Goal: Information Seeking & Learning: Find specific fact

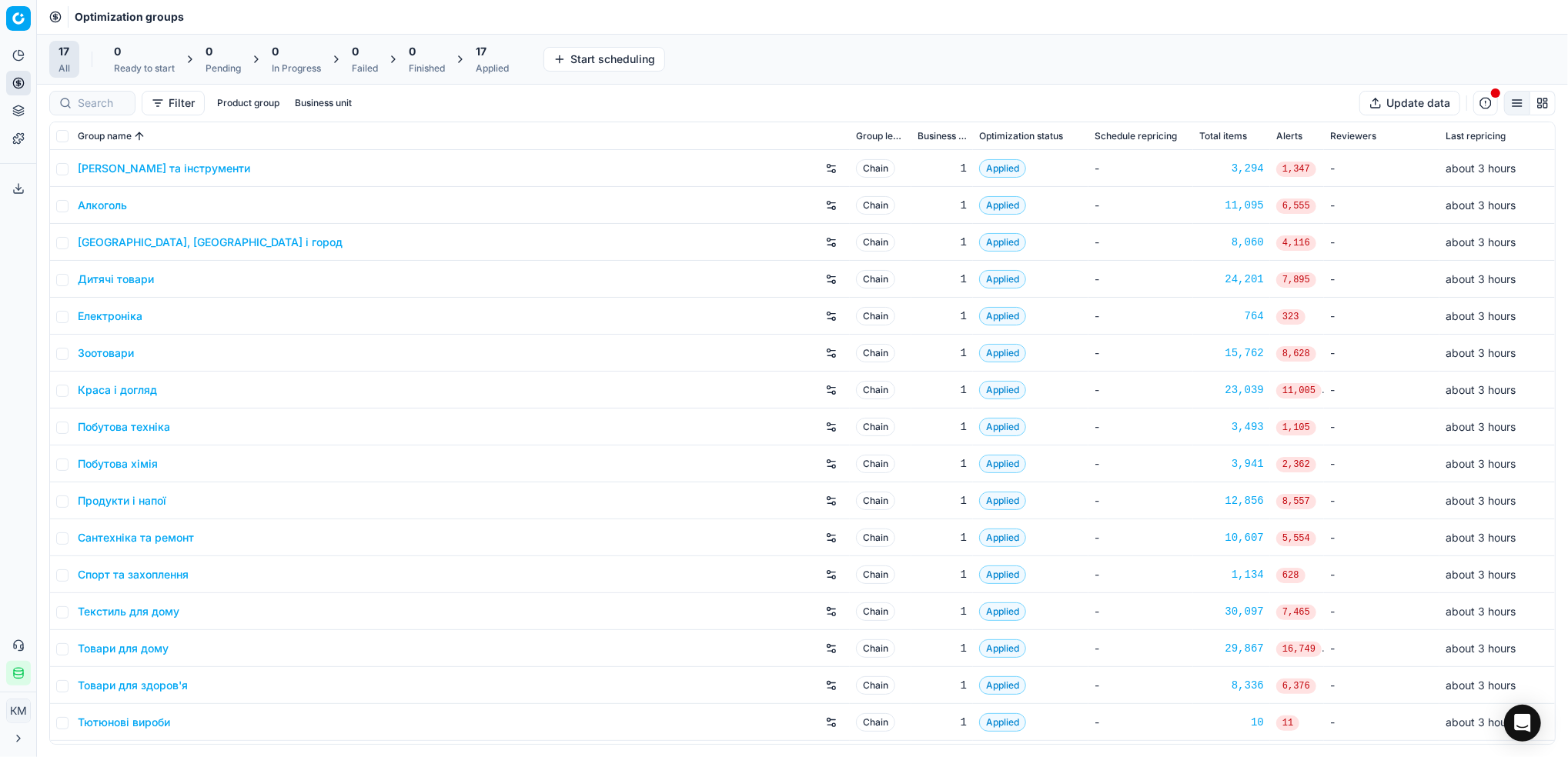
click at [140, 386] on link "Краса і догляд" at bounding box center [117, 390] width 79 height 16
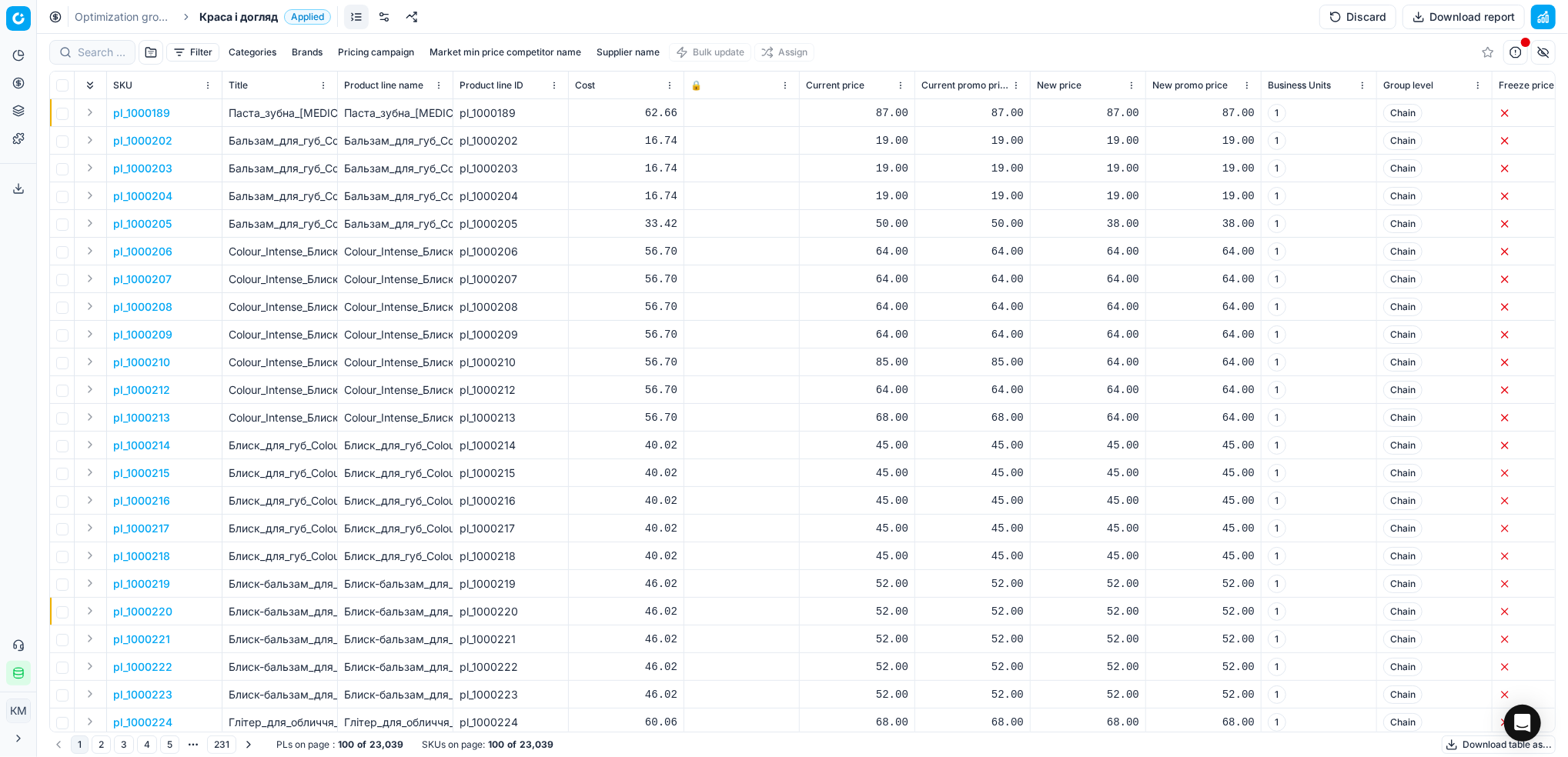
click at [630, 52] on button "Supplier name" at bounding box center [628, 52] width 76 height 18
type input "крістар"
click at [682, 226] on button "Apply" at bounding box center [701, 235] width 38 height 18
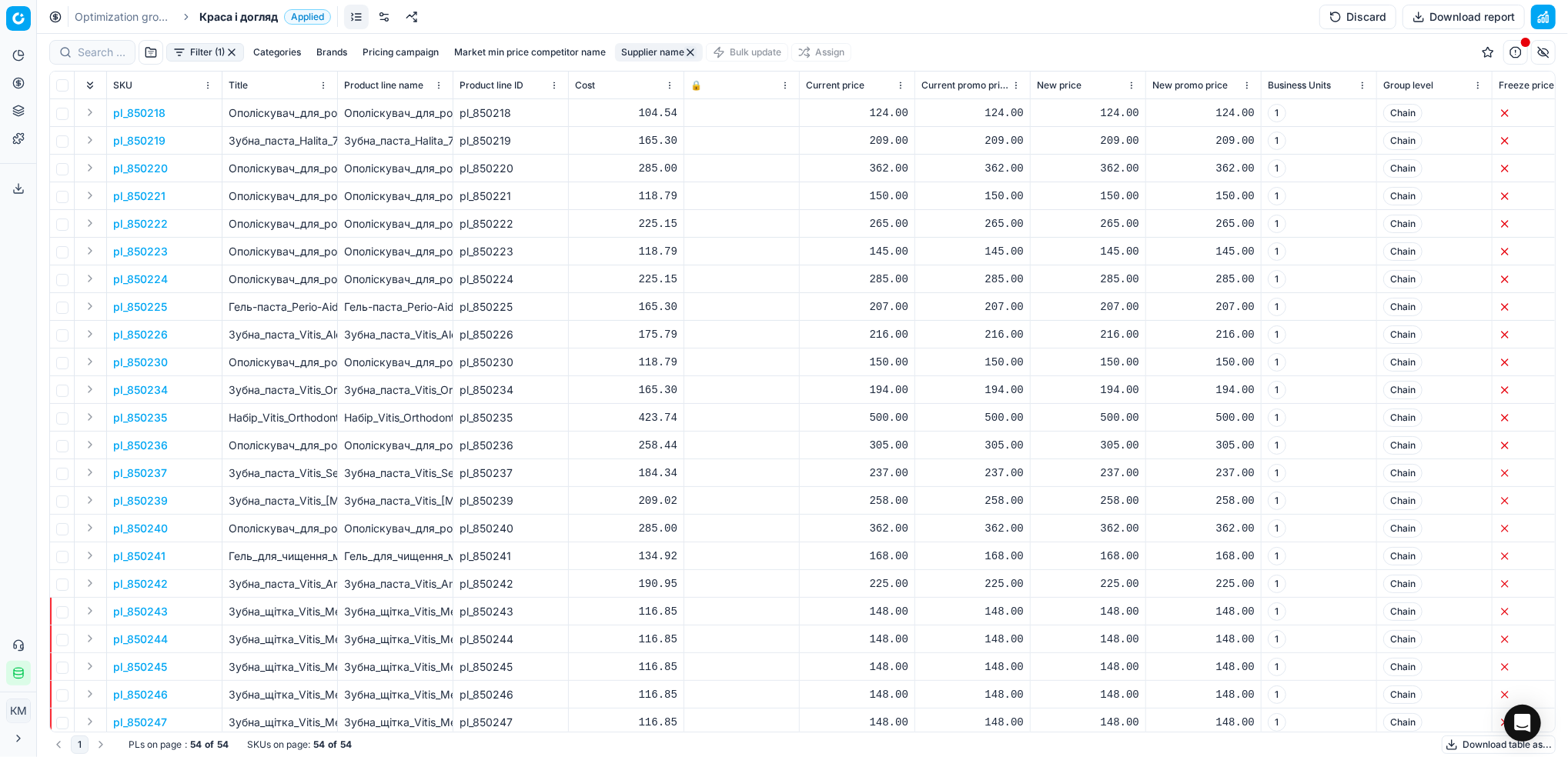
click at [1476, 745] on button "Download table as..." at bounding box center [1498, 745] width 114 height 18
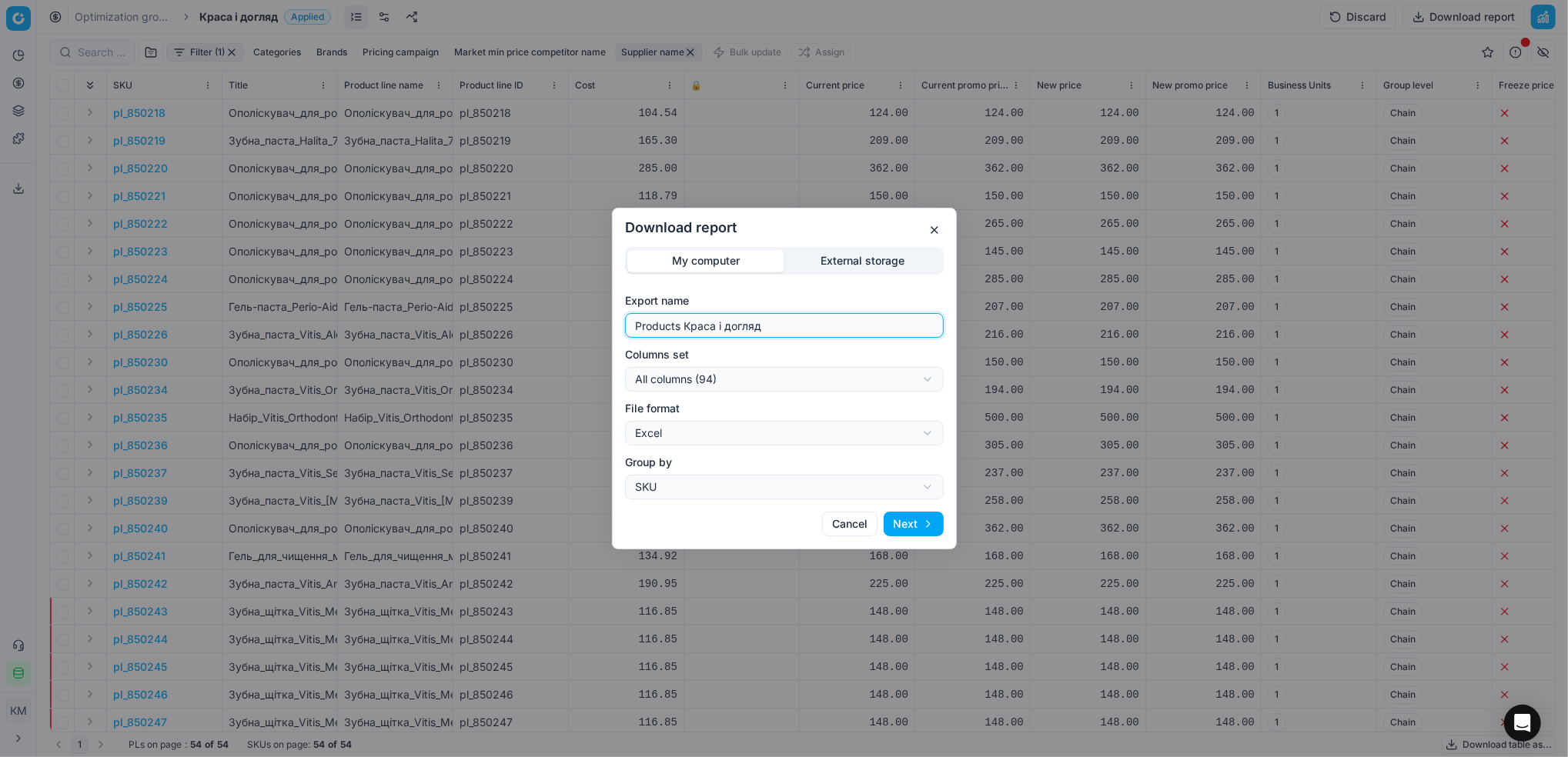
drag, startPoint x: 491, startPoint y: 315, endPoint x: 461, endPoint y: 305, distance: 31.6
click at [454, 310] on div "Download report My computer External storage Export name Products Краса і догля…" at bounding box center [784, 378] width 1568 height 757
type input "крістар"
click at [929, 525] on button "Next" at bounding box center [913, 524] width 60 height 25
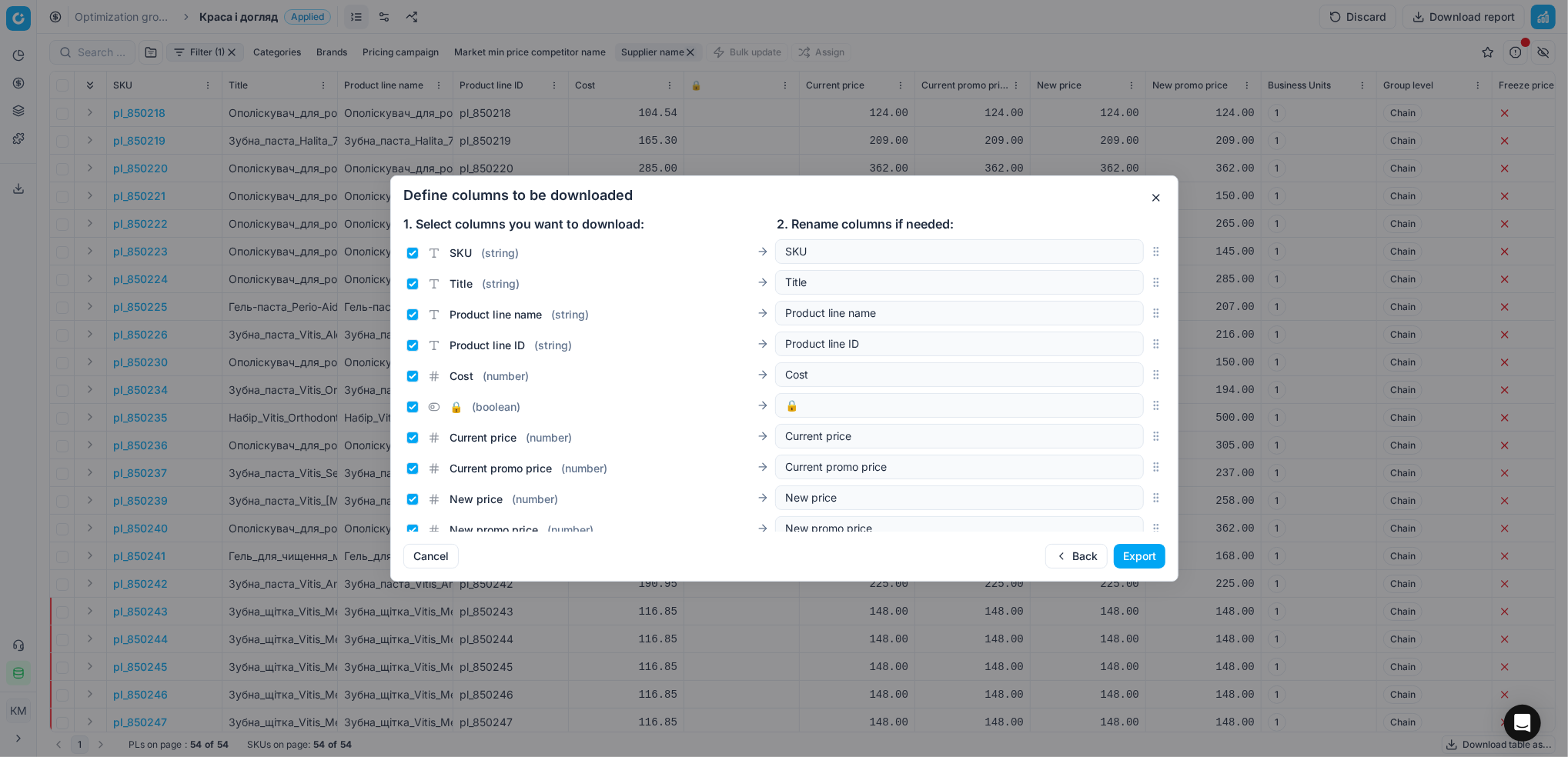
click at [1137, 555] on button "Export" at bounding box center [1139, 556] width 52 height 25
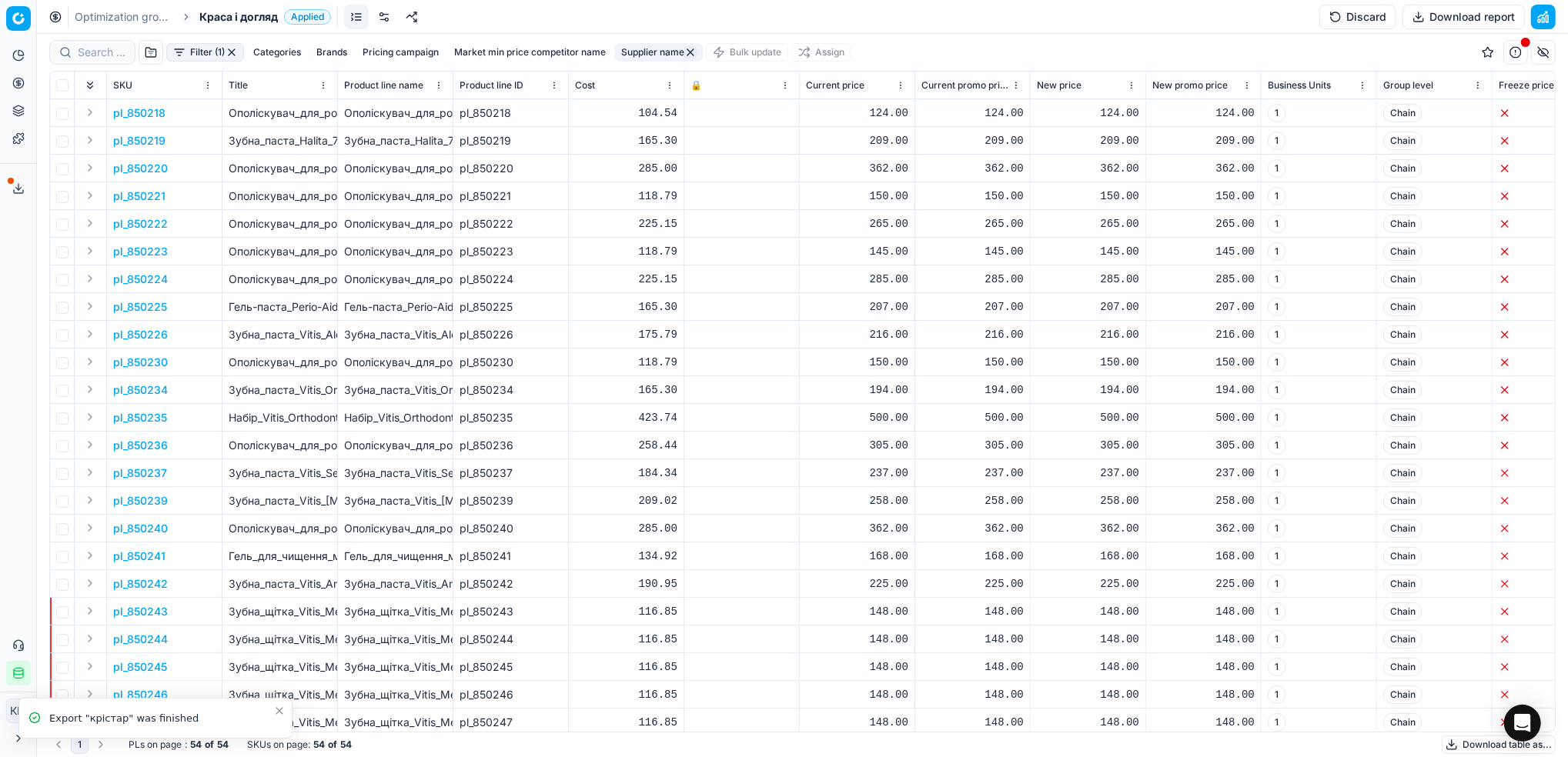
click at [23, 186] on icon at bounding box center [18, 188] width 12 height 12
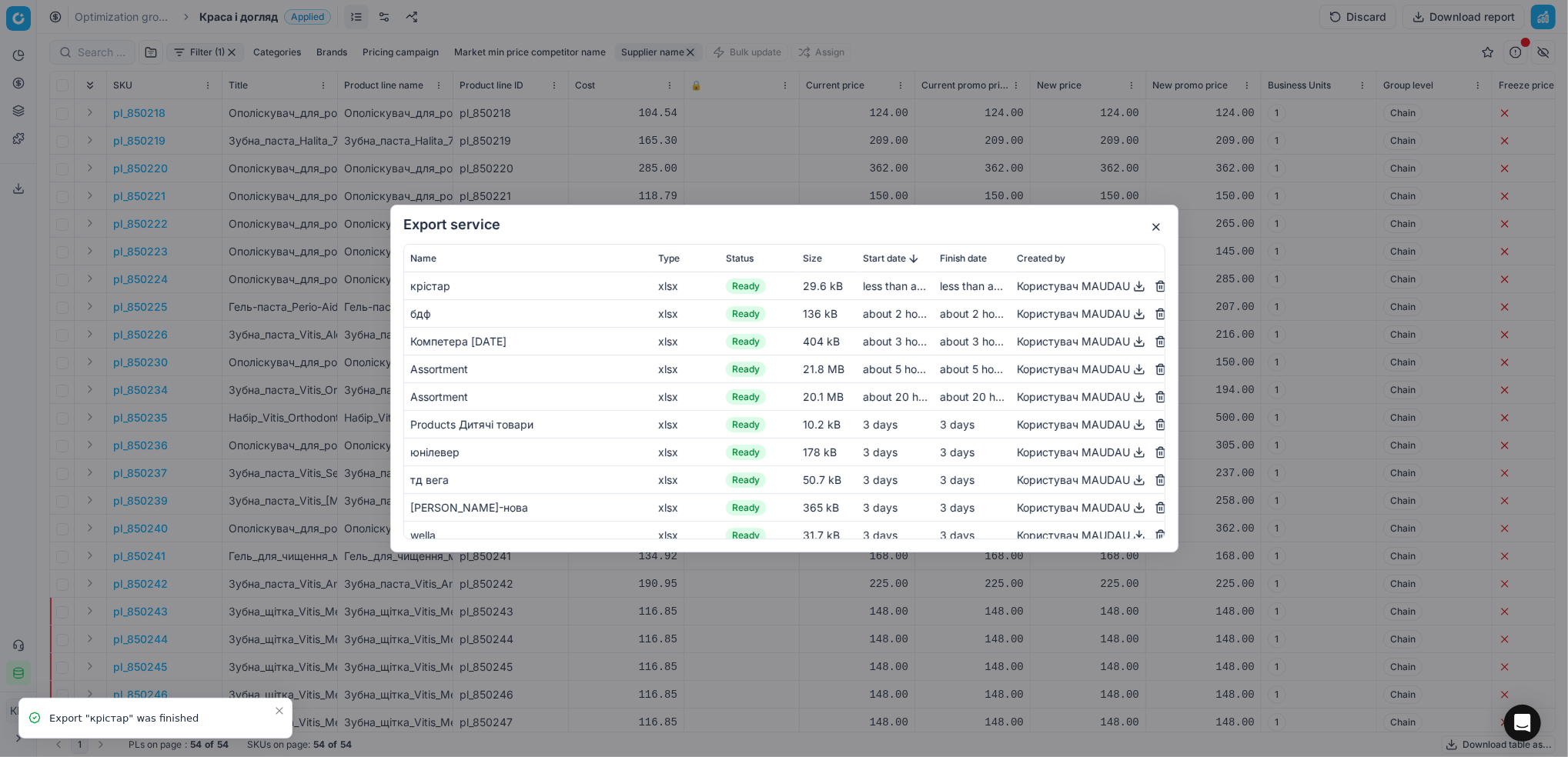
click at [1130, 286] on button "button" at bounding box center [1139, 286] width 18 height 18
click at [1152, 221] on button "button" at bounding box center [1156, 227] width 18 height 18
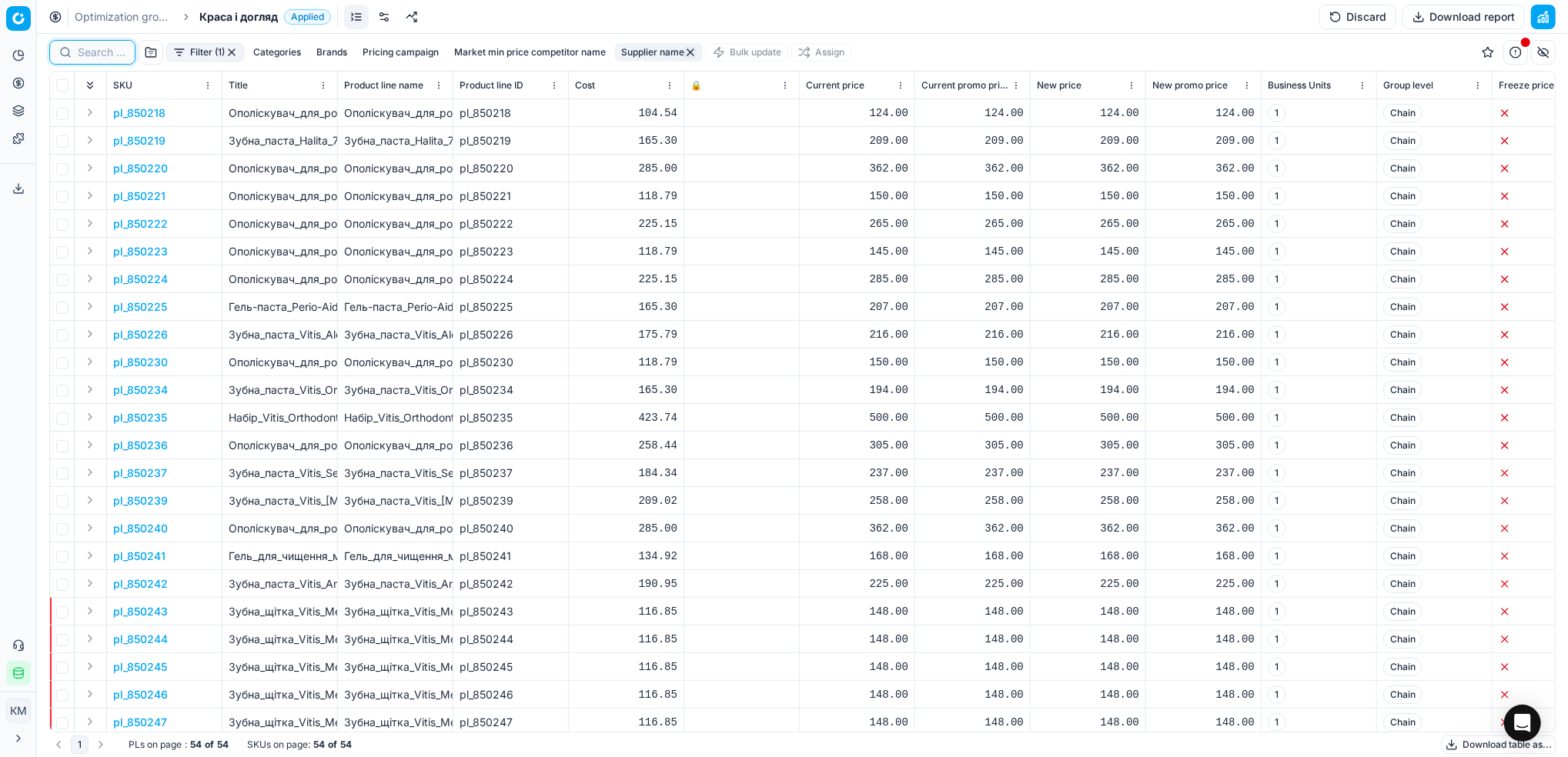
click at [82, 57] on input at bounding box center [101, 52] width 48 height 16
paste input "850306"
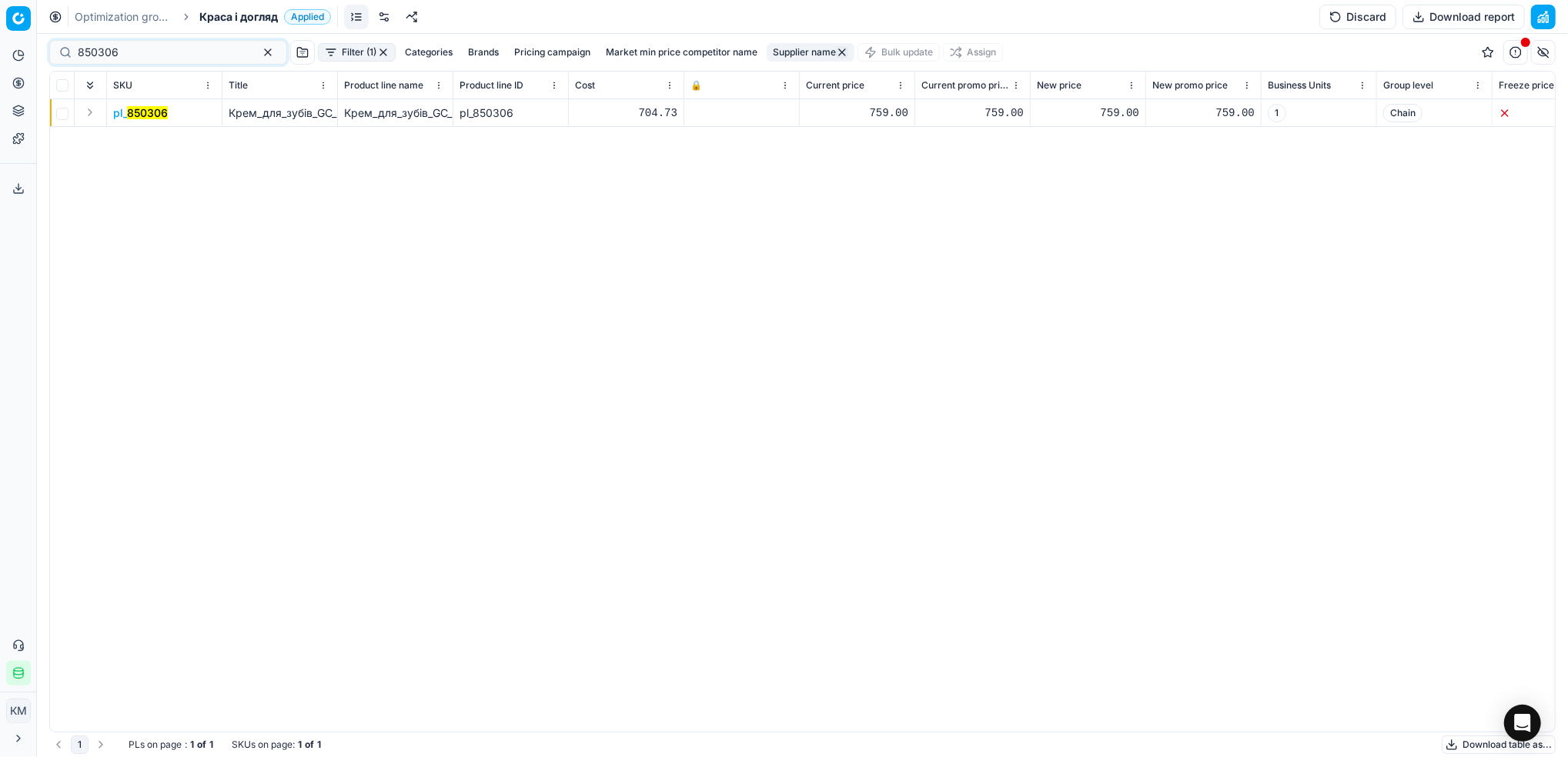
click at [156, 110] on mark "850306" at bounding box center [147, 113] width 41 height 13
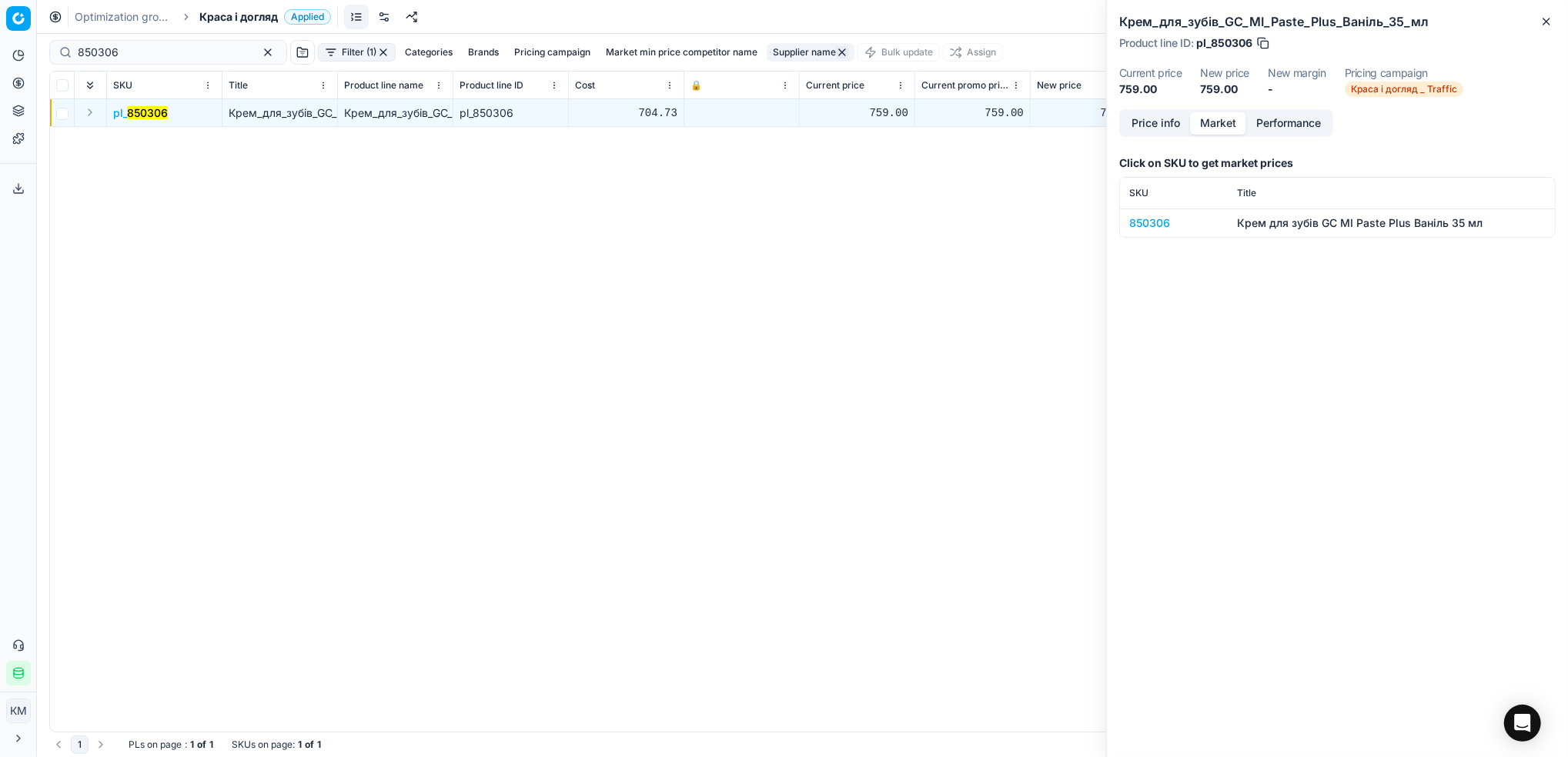
click at [1221, 114] on button "Market" at bounding box center [1218, 123] width 56 height 22
click at [1166, 216] on div "850306" at bounding box center [1174, 223] width 89 height 16
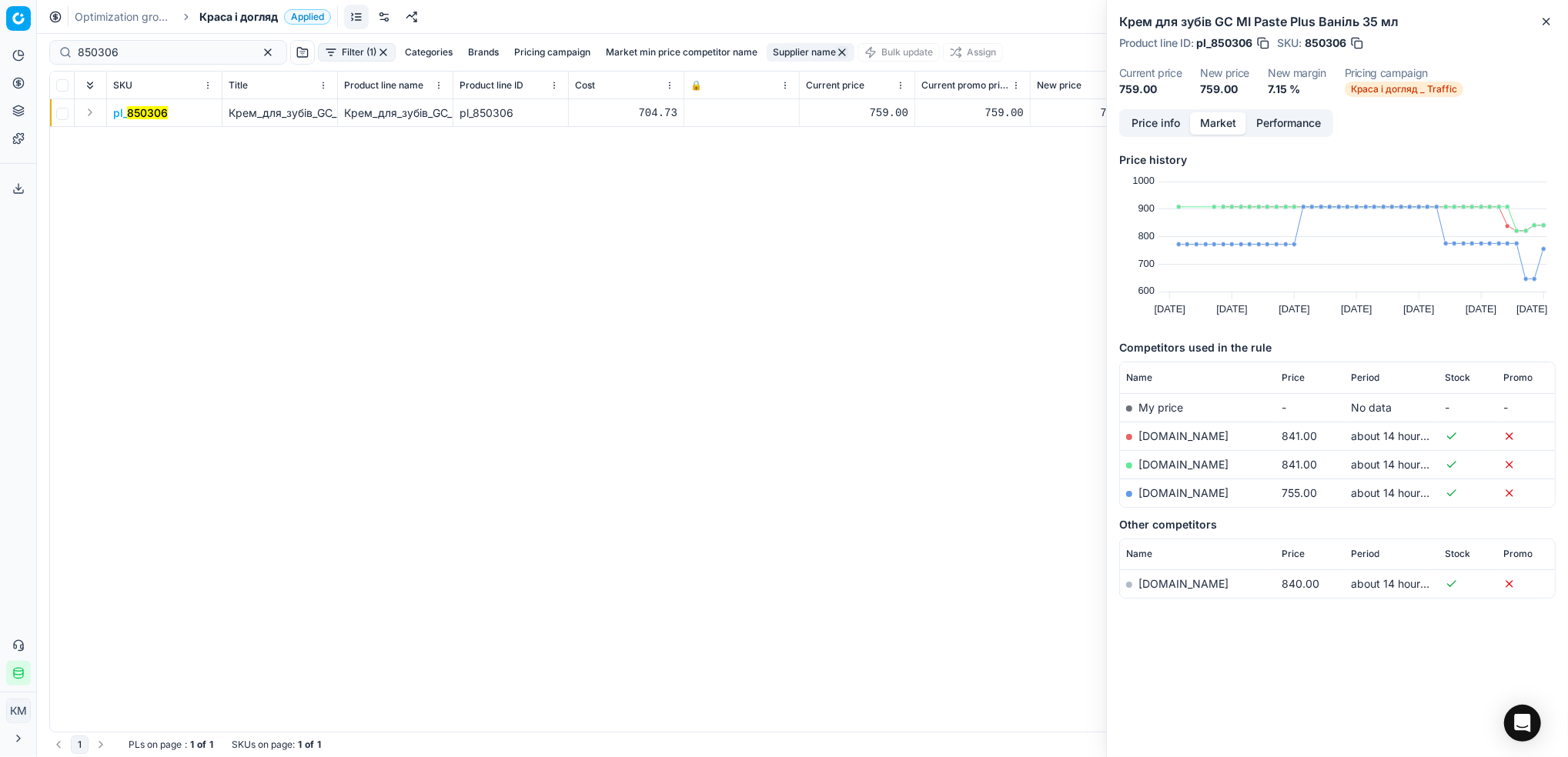
click at [1182, 488] on link "[DOMAIN_NAME]" at bounding box center [1183, 493] width 90 height 13
drag, startPoint x: 194, startPoint y: 53, endPoint x: 209, endPoint y: 66, distance: 19.8
click at [0, 31] on html "Pricing platform Analytics Pricing Product portfolio Templates Export service 7…" at bounding box center [784, 378] width 1568 height 757
paste input "13"
type input "850313"
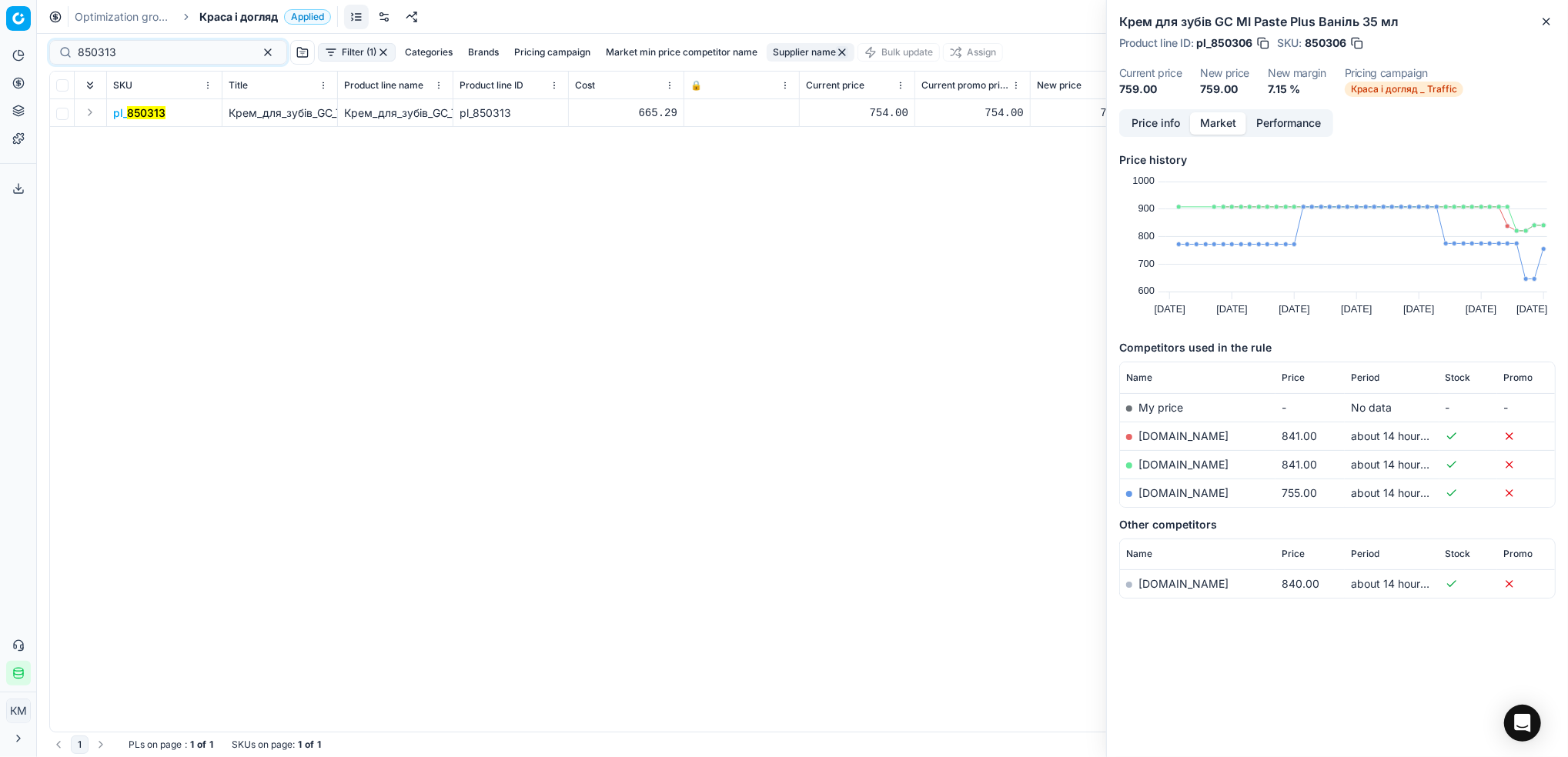
click at [148, 111] on mark "850313" at bounding box center [146, 113] width 39 height 13
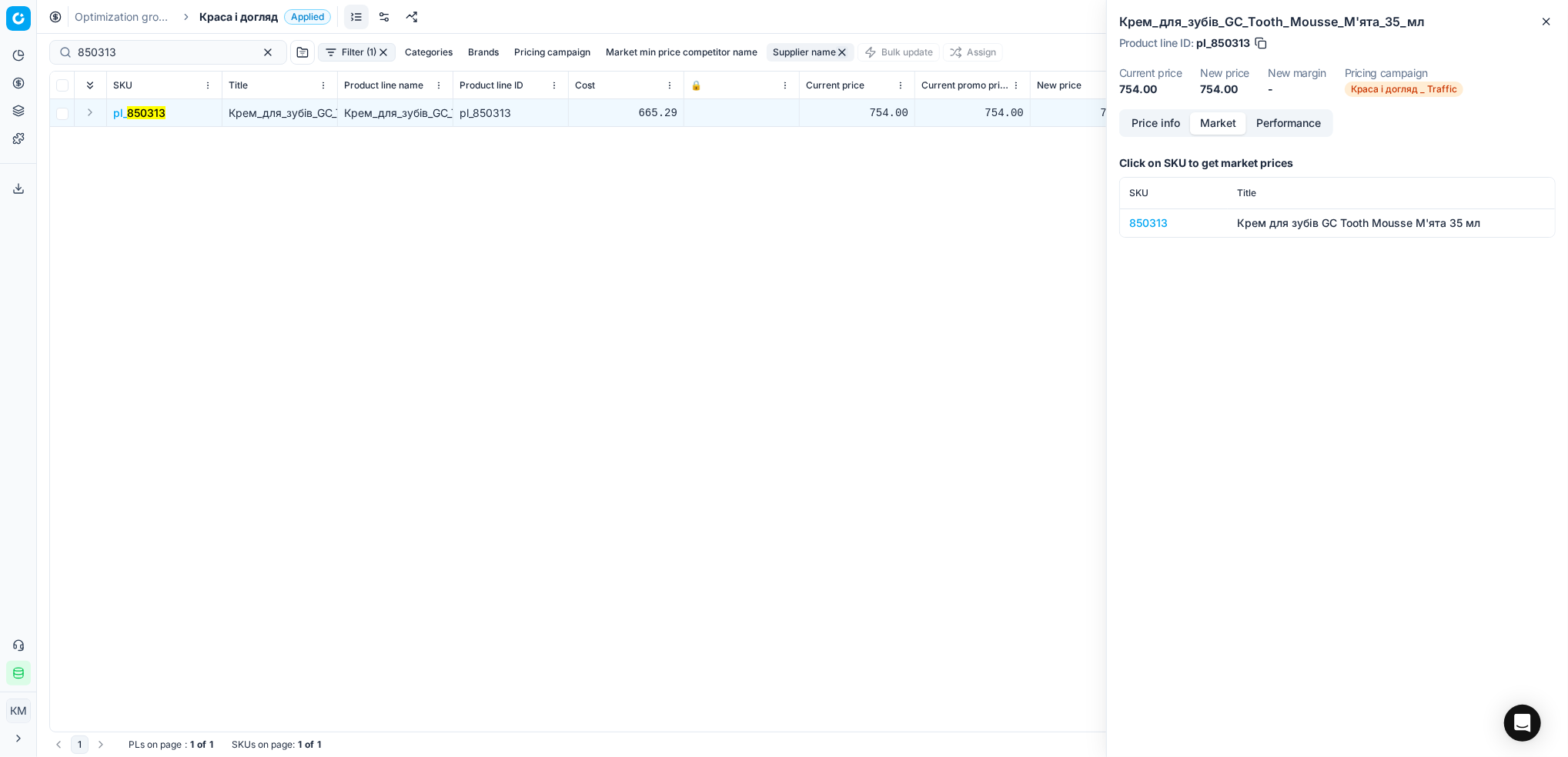
click at [1155, 217] on div "850313" at bounding box center [1174, 223] width 89 height 16
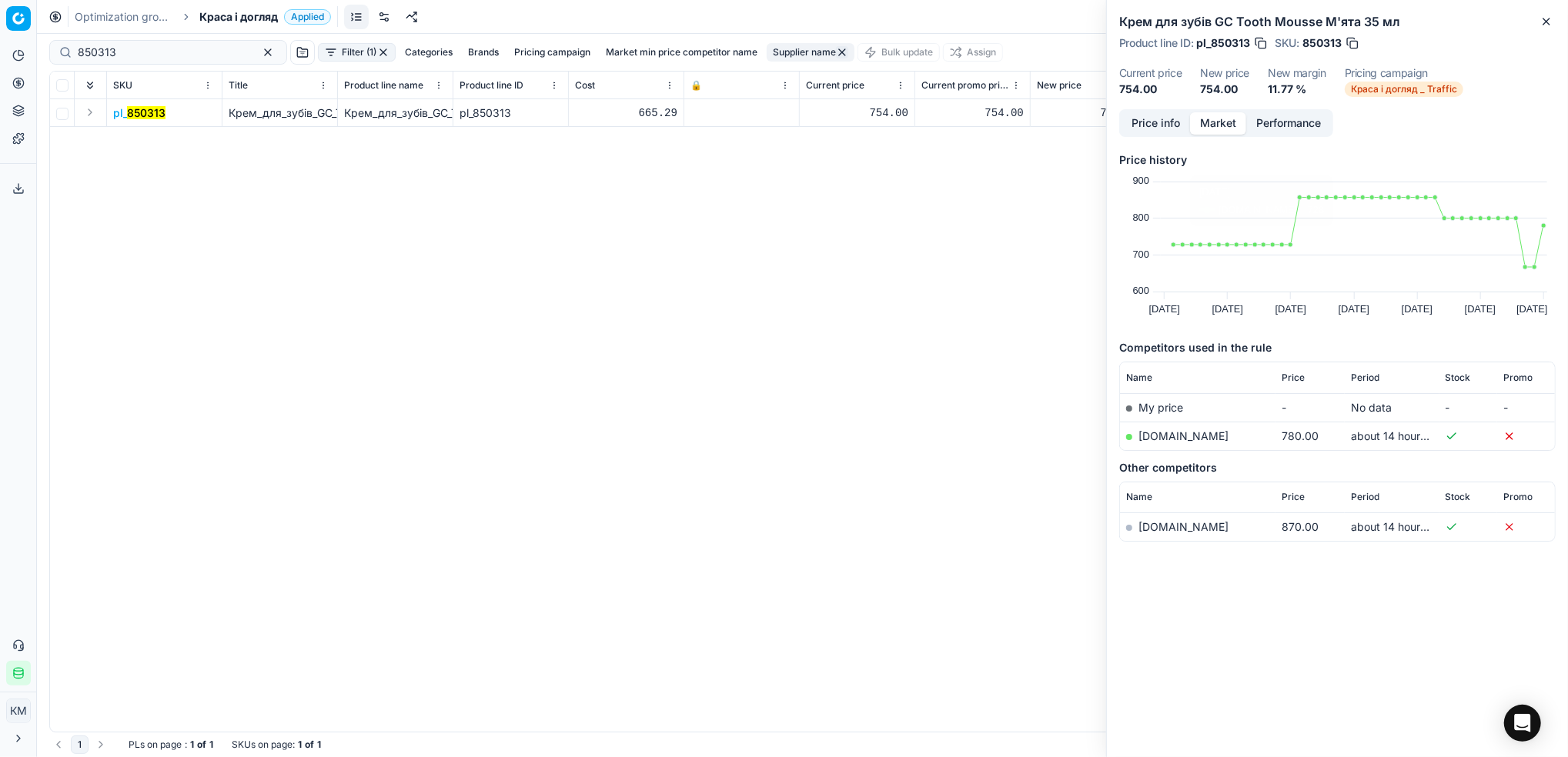
click at [1179, 434] on link "[DOMAIN_NAME]" at bounding box center [1183, 436] width 90 height 13
